Goal: Check status: Check status

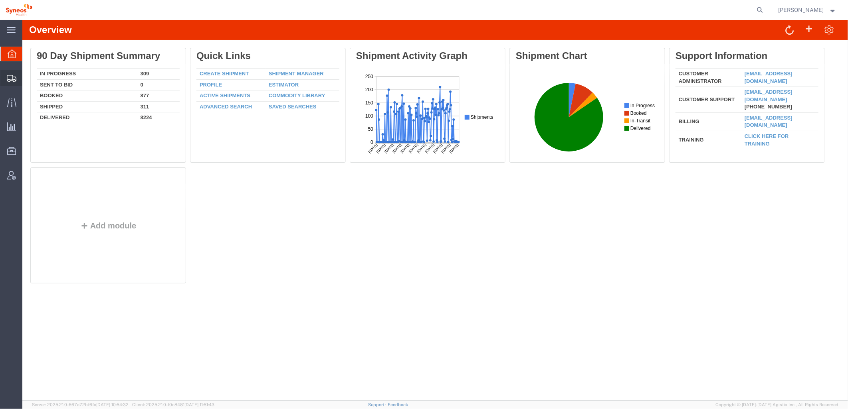
click at [12, 76] on icon at bounding box center [12, 78] width 10 height 7
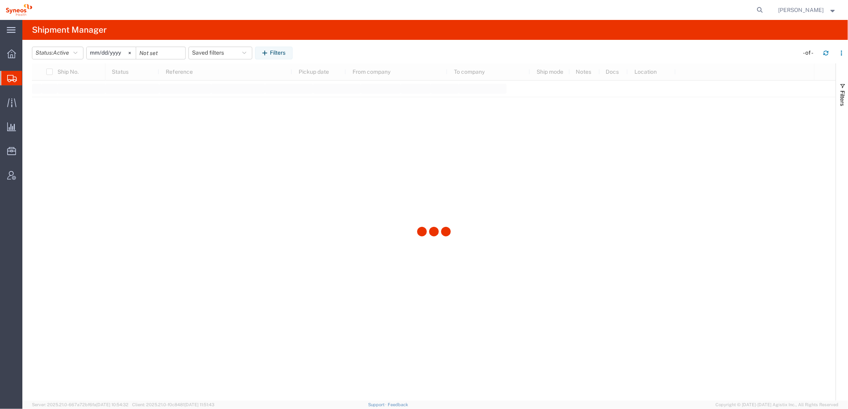
click at [28, 76] on span "Shipments" at bounding box center [25, 78] width 6 height 16
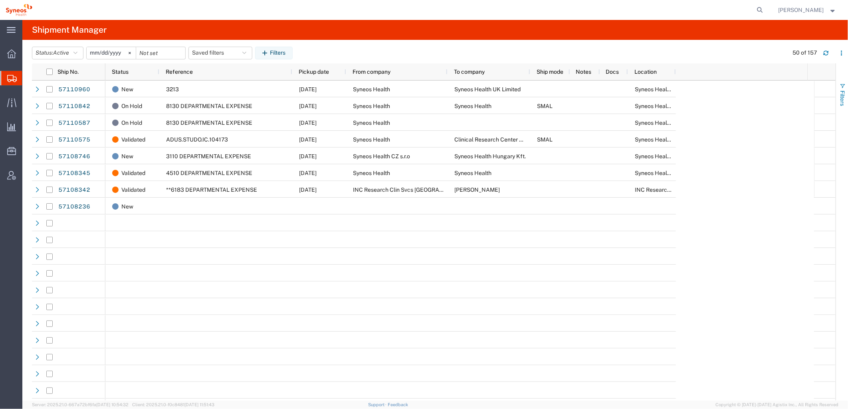
click at [840, 102] on span "Filters" at bounding box center [842, 99] width 6 height 16
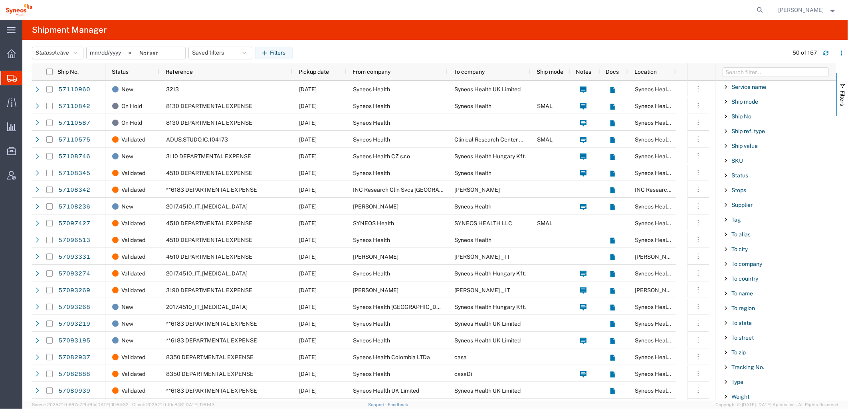
scroll to position [656, 0]
click at [746, 291] on span "To name" at bounding box center [742, 290] width 22 height 6
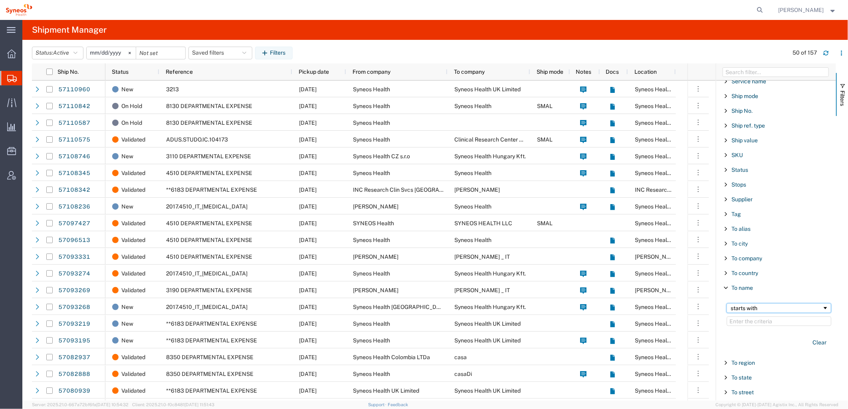
click at [760, 312] on div "starts with" at bounding box center [775, 308] width 91 height 6
paste input "[PERSON_NAME]"
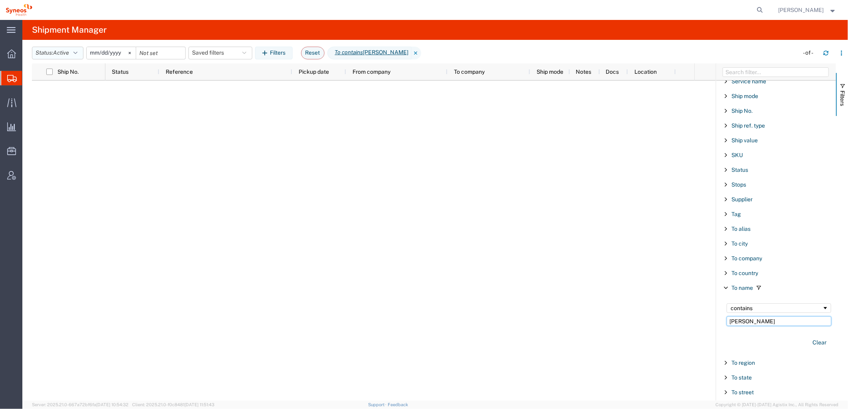
type input "[PERSON_NAME]"
click at [81, 51] on button "Status: Active" at bounding box center [57, 53] width 51 height 13
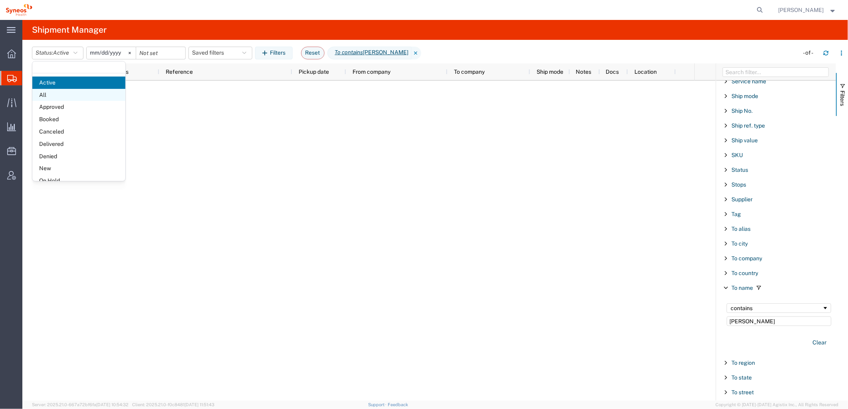
click at [59, 93] on span "All" at bounding box center [78, 95] width 93 height 12
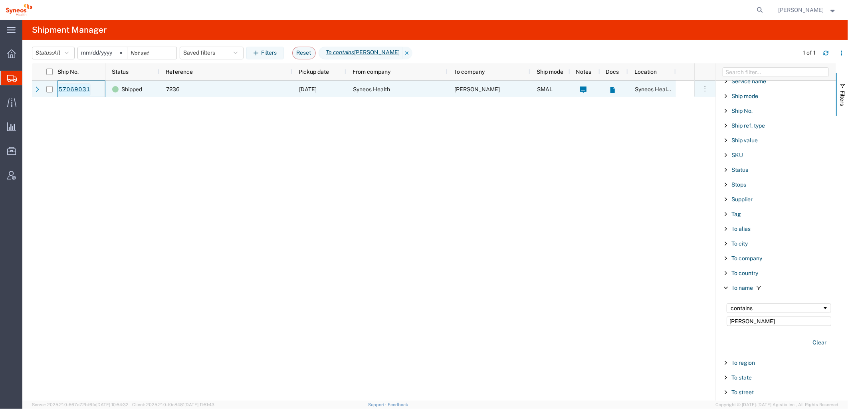
click at [70, 88] on link "57069031" at bounding box center [74, 89] width 33 height 13
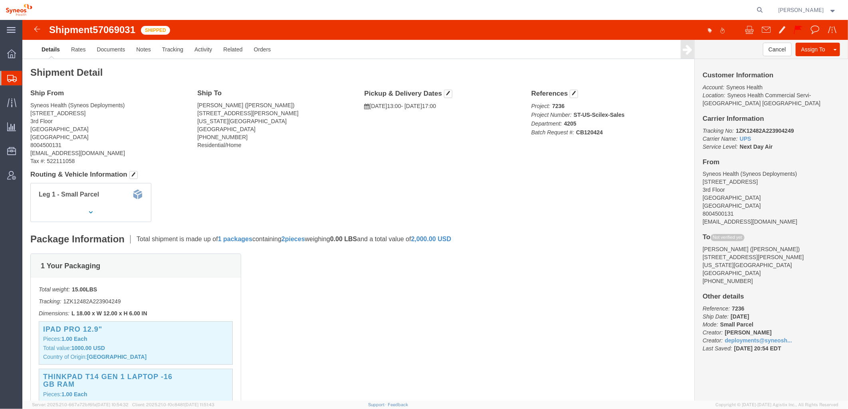
click span "57069031"
copy span "57069031"
click b "1ZK12482A223904249"
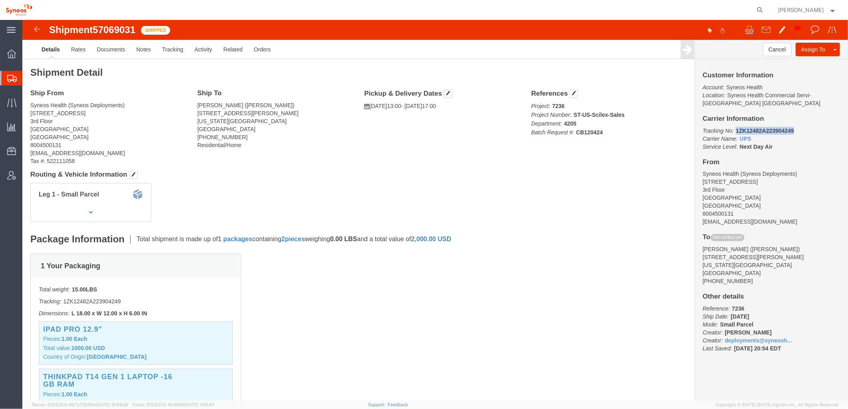
copy b "1ZK12482A223904249"
